Goal: Task Accomplishment & Management: Use online tool/utility

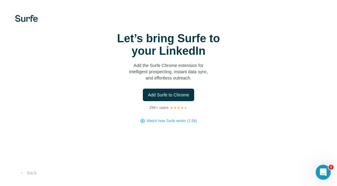
click at [258, 140] on div "Let’s bring Surfe to your LinkedIn Add the Surfe Chrome extension for intellige…" at bounding box center [168, 93] width 337 height 186
click at [172, 96] on span "Add Surfe to Chrome" at bounding box center [168, 95] width 41 height 6
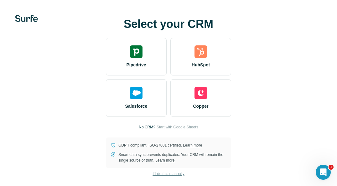
click at [159, 173] on span "I’ll do this manually" at bounding box center [169, 174] width 32 height 6
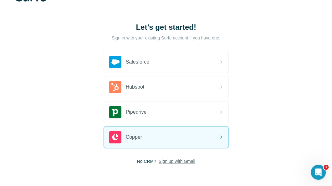
scroll to position [45, 0]
